Goal: Information Seeking & Learning: Find specific fact

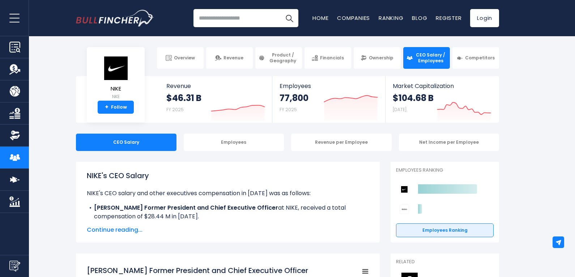
click at [123, 232] on span "Continue reading..." at bounding box center [228, 229] width 282 height 9
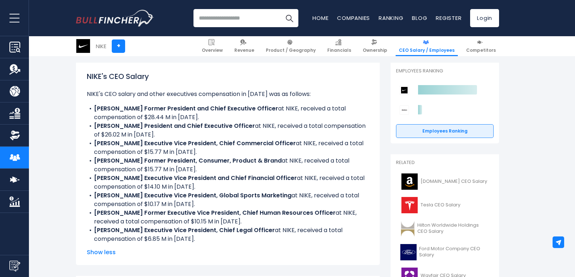
scroll to position [109, 0]
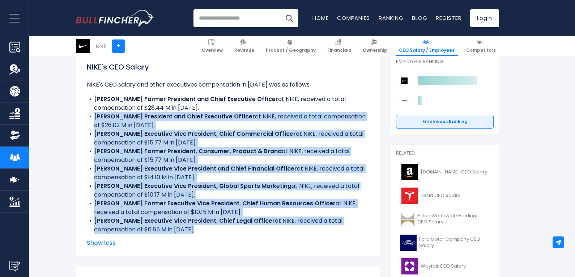
drag, startPoint x: 193, startPoint y: 230, endPoint x: 93, endPoint y: 118, distance: 150.1
click at [93, 118] on ul "NIKE's CEO salary and other executives compensation in [DATE] was as follows: […" at bounding box center [228, 156] width 282 height 153
copy ul "[PERSON_NAME] President and Chief Executive Officer at NIKE, received a total c…"
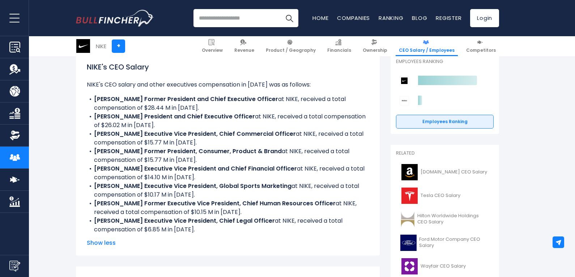
click at [256, 17] on input "search" at bounding box center [246, 18] width 105 height 18
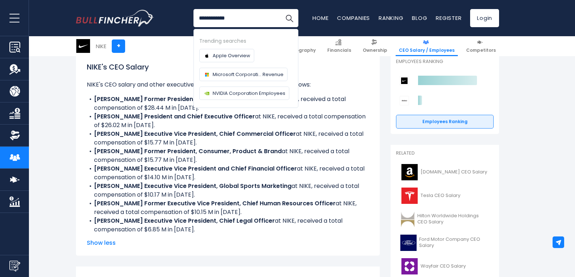
type input "**********"
click at [280, 9] on button "Search" at bounding box center [289, 18] width 18 height 18
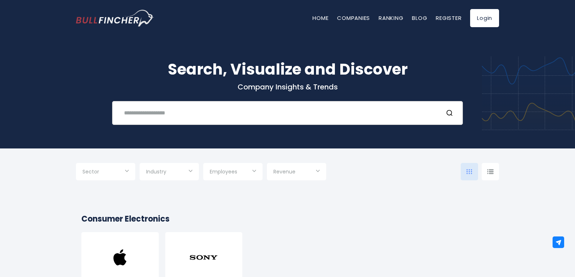
click at [182, 122] on div "Recent searches Trending searches Apple Overview" at bounding box center [287, 113] width 351 height 24
click at [184, 117] on input "text" at bounding box center [279, 112] width 318 height 13
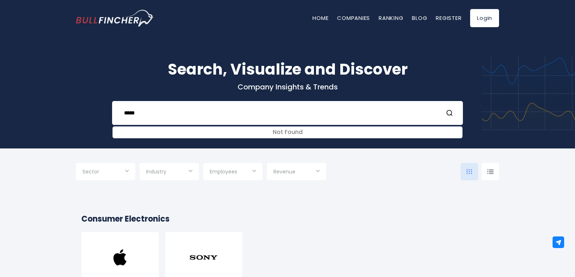
type input "*****"
